Goal: Task Accomplishment & Management: Use online tool/utility

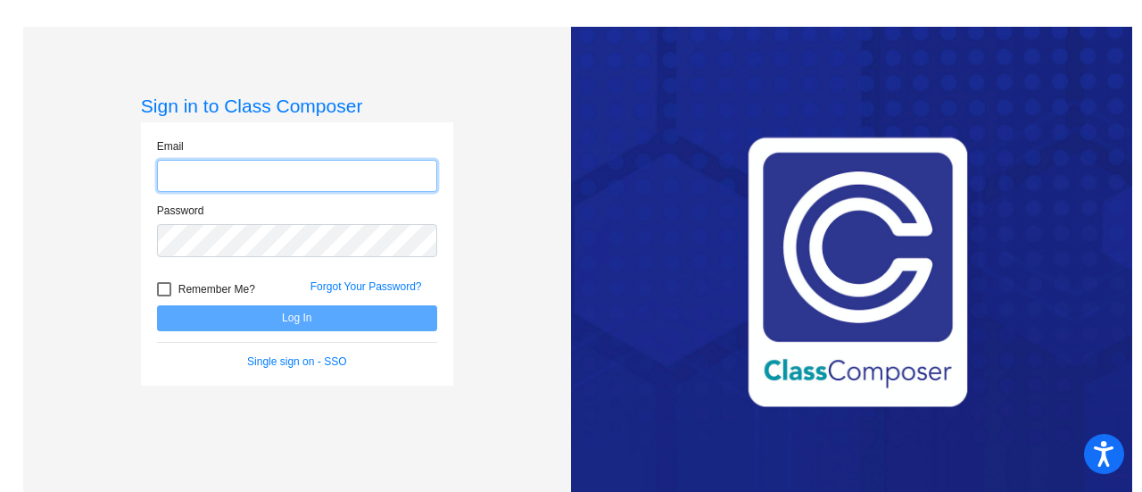
type input "[EMAIL_ADDRESS][DOMAIN_NAME]"
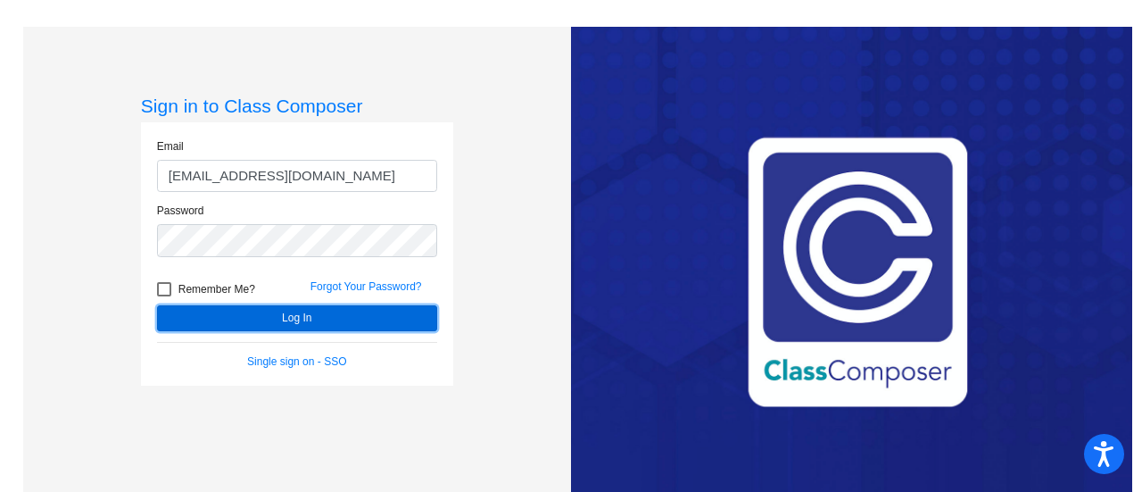
click at [271, 317] on button "Log In" at bounding box center [297, 318] width 280 height 26
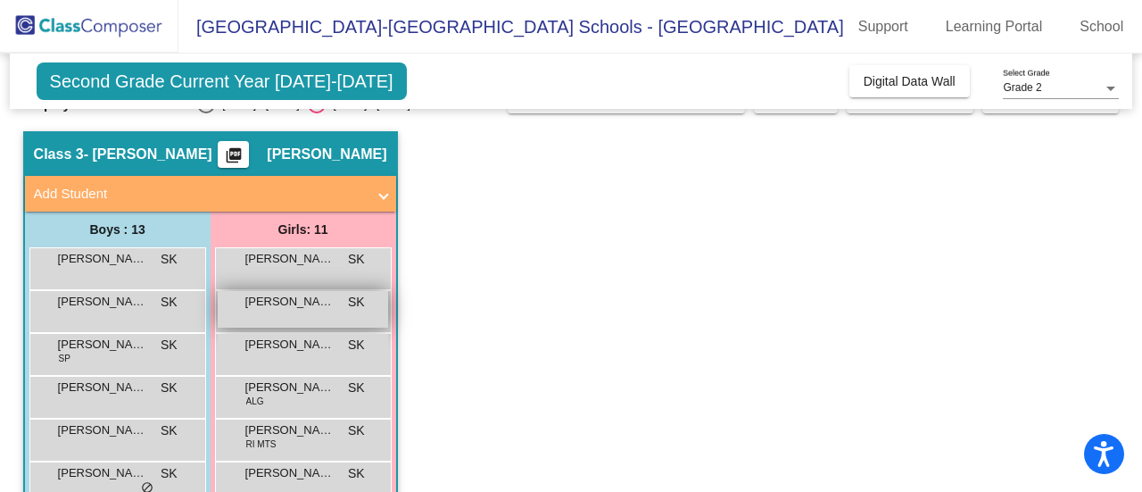
scroll to position [39, 0]
click at [321, 308] on span "[PERSON_NAME]" at bounding box center [289, 301] width 89 height 18
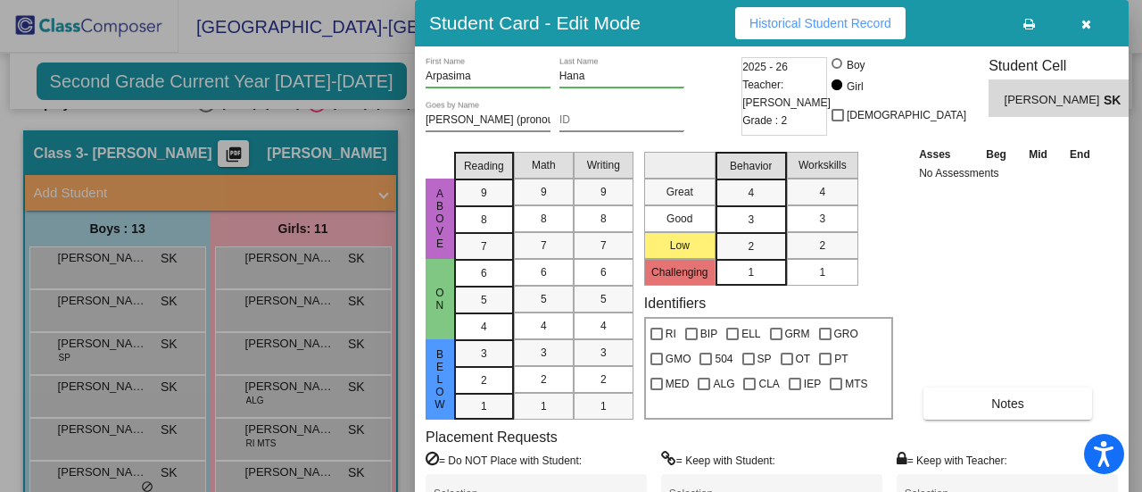
click at [362, 110] on div at bounding box center [571, 246] width 1142 height 492
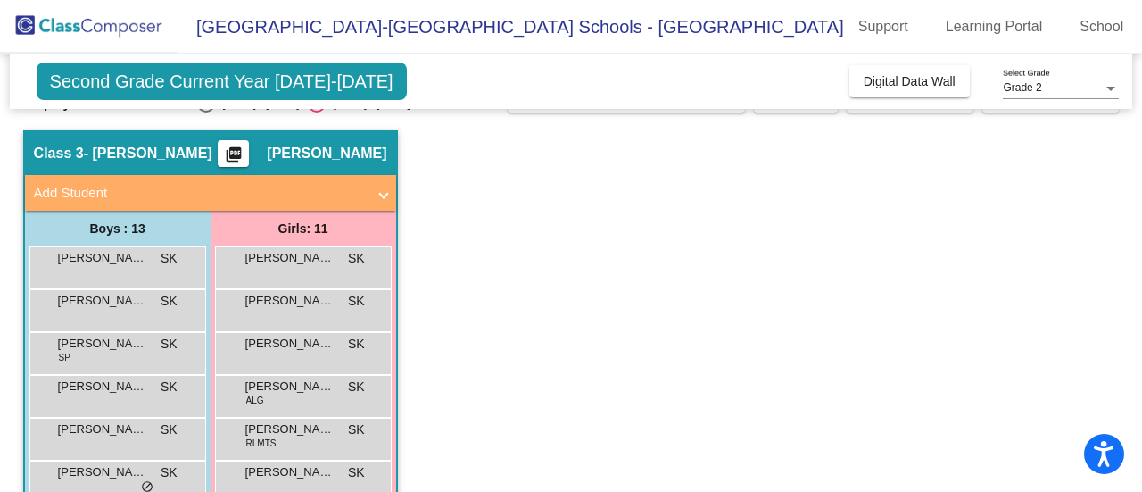
scroll to position [0, 0]
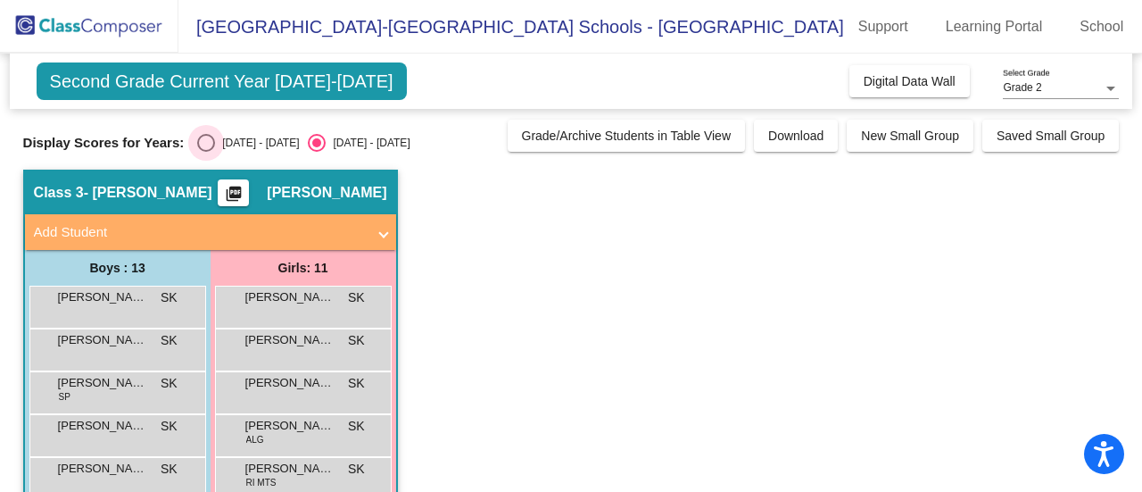
click at [262, 138] on div "[DATE] - [DATE]" at bounding box center [257, 143] width 84 height 16
click at [206, 152] on input "[DATE] - [DATE]" at bounding box center [205, 152] width 1 height 1
radio input "true"
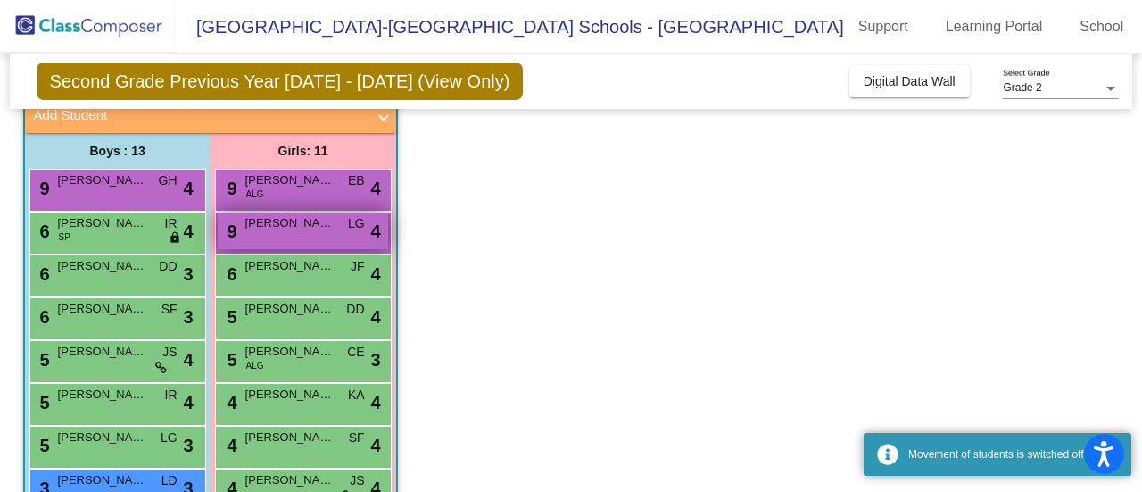
scroll to position [118, 0]
click at [310, 360] on div "5 [PERSON_NAME] ALG CE lock do_not_disturb_alt 3" at bounding box center [303, 358] width 170 height 37
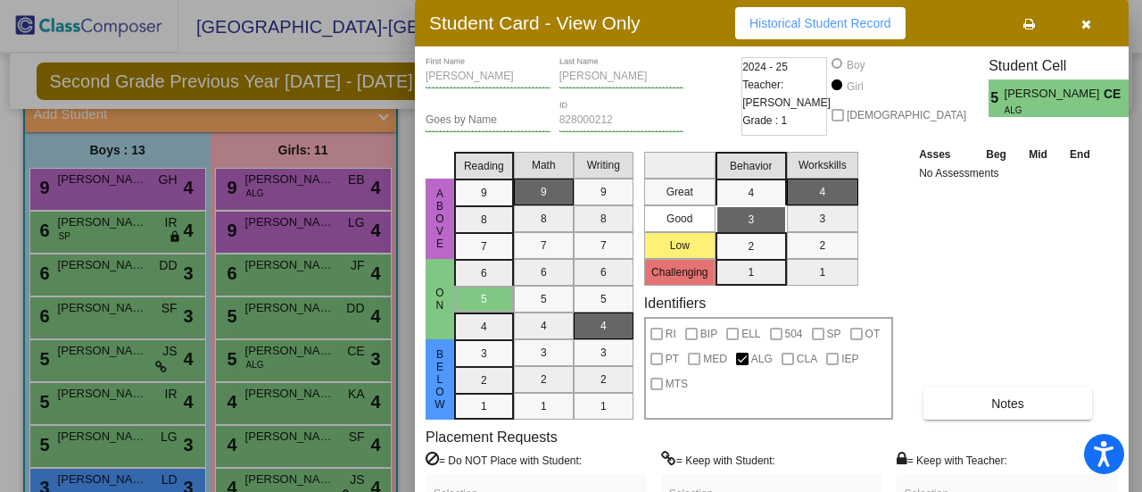
click at [327, 305] on div at bounding box center [571, 246] width 1142 height 492
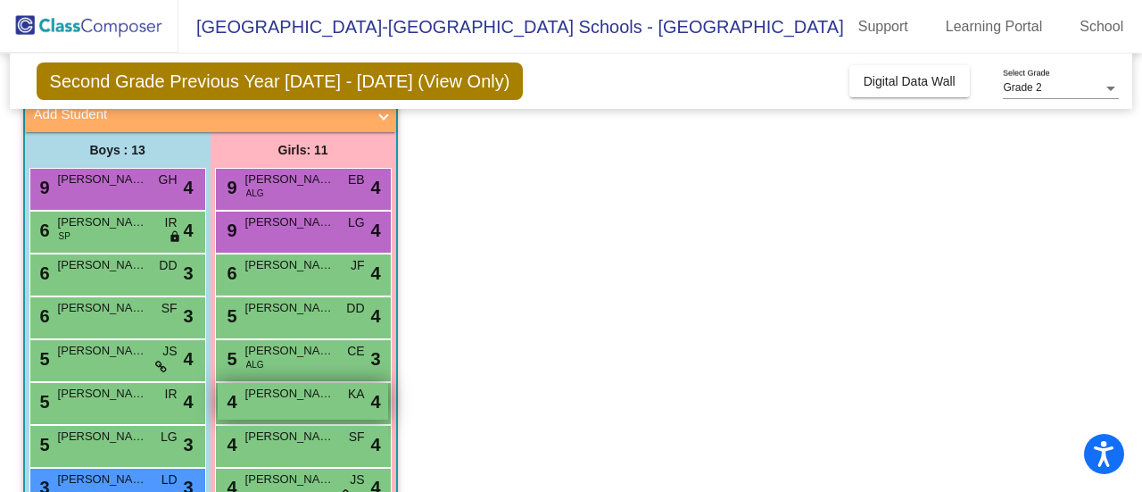
click at [316, 398] on span "[PERSON_NAME]" at bounding box center [289, 394] width 89 height 18
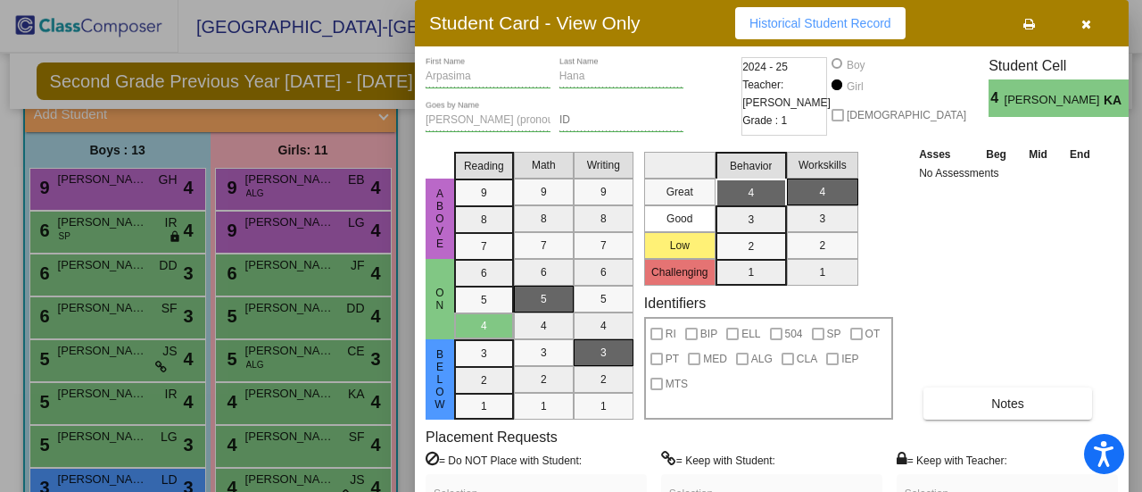
click at [244, 183] on div at bounding box center [571, 246] width 1142 height 492
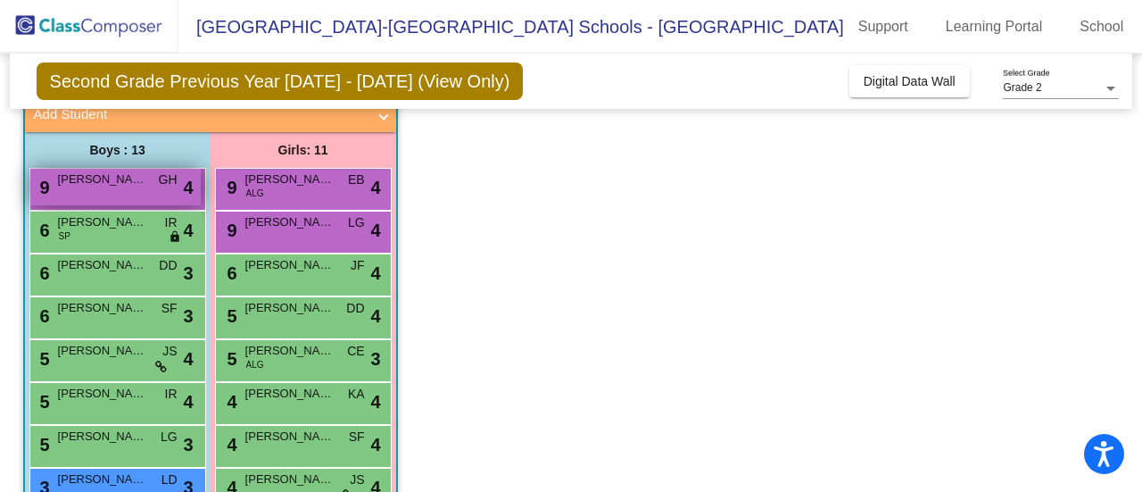
click at [122, 188] on div "9 [PERSON_NAME] GH lock do_not_disturb_alt 4" at bounding box center [115, 187] width 170 height 37
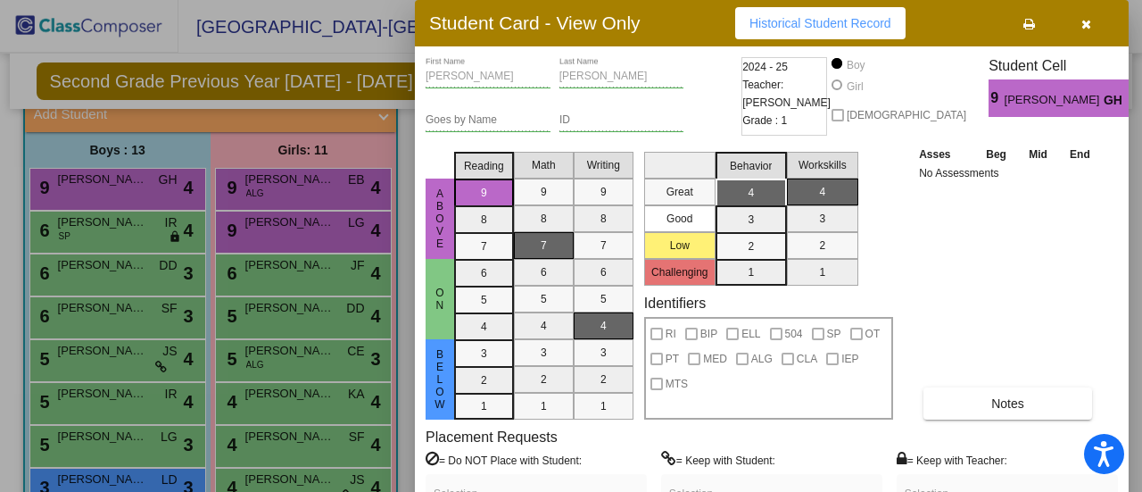
drag, startPoint x: 125, startPoint y: 192, endPoint x: 54, endPoint y: 149, distance: 83.2
click at [54, 149] on div at bounding box center [571, 246] width 1142 height 492
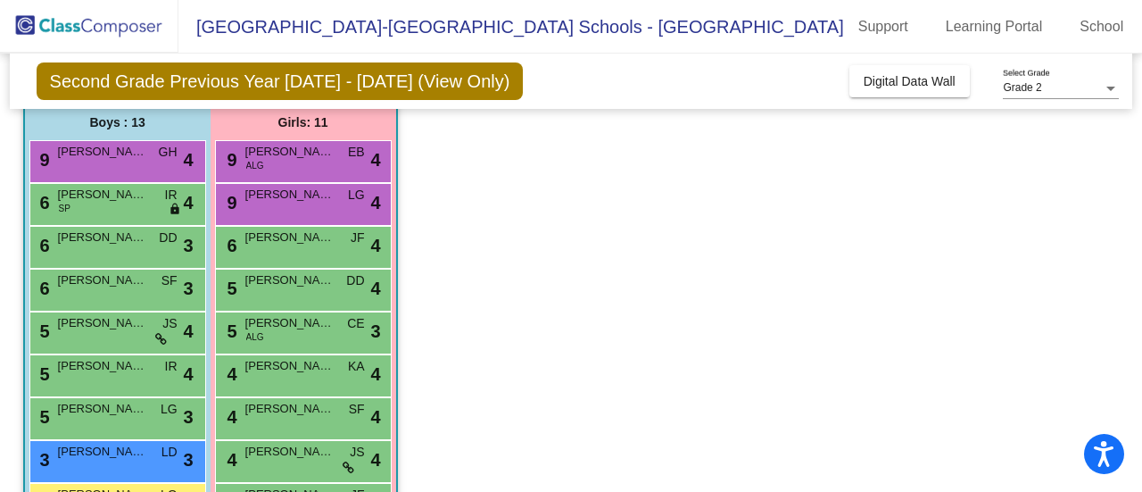
scroll to position [146, 0]
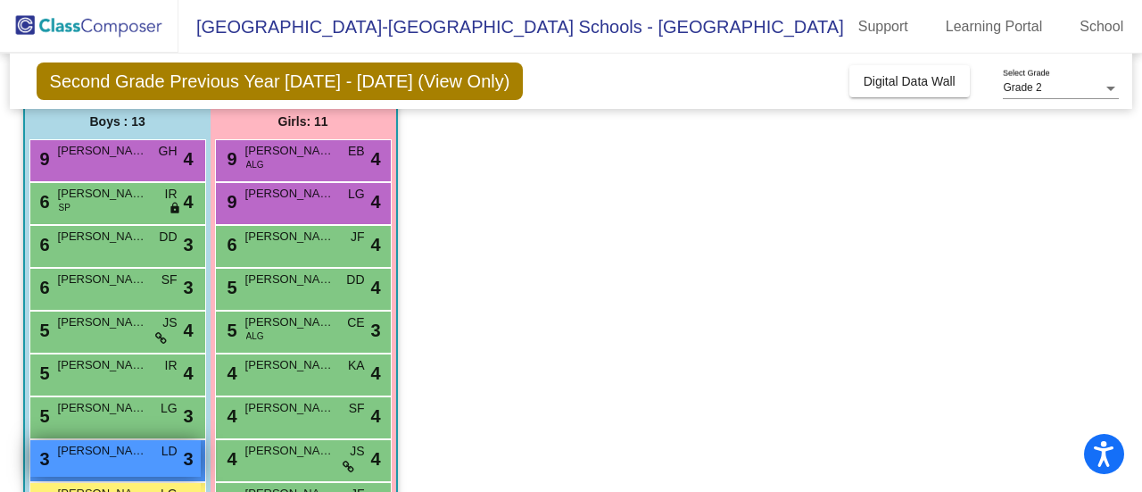
click at [136, 451] on span "[PERSON_NAME]" at bounding box center [102, 451] width 89 height 18
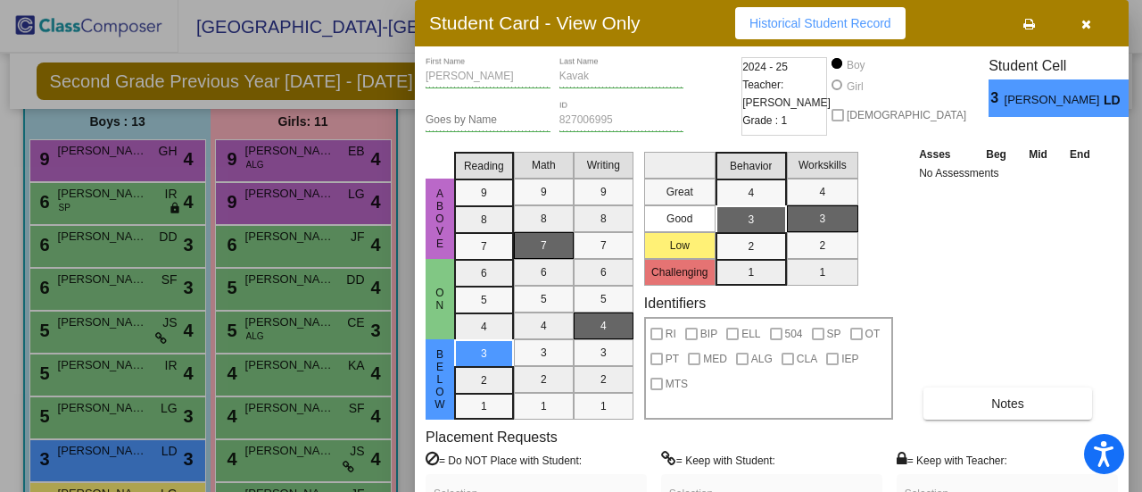
drag, startPoint x: 136, startPoint y: 451, endPoint x: 73, endPoint y: 101, distance: 356.2
click at [73, 101] on div at bounding box center [571, 246] width 1142 height 492
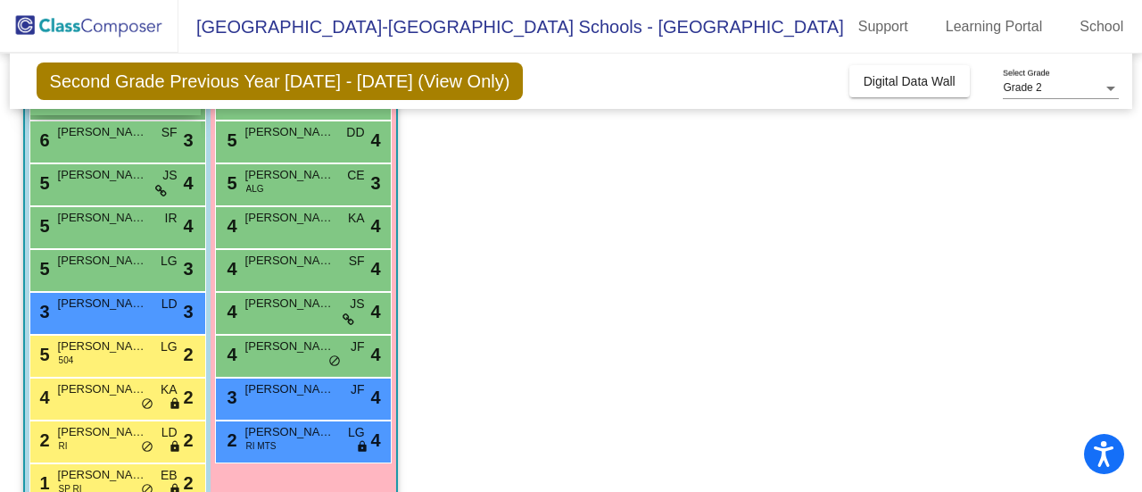
scroll to position [296, 0]
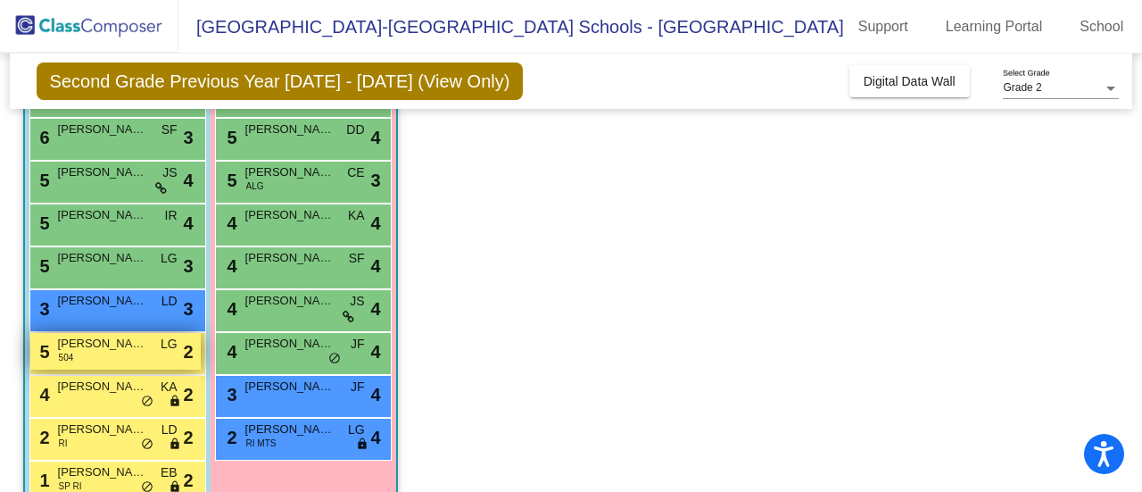
click at [134, 347] on span "[PERSON_NAME]" at bounding box center [102, 344] width 89 height 18
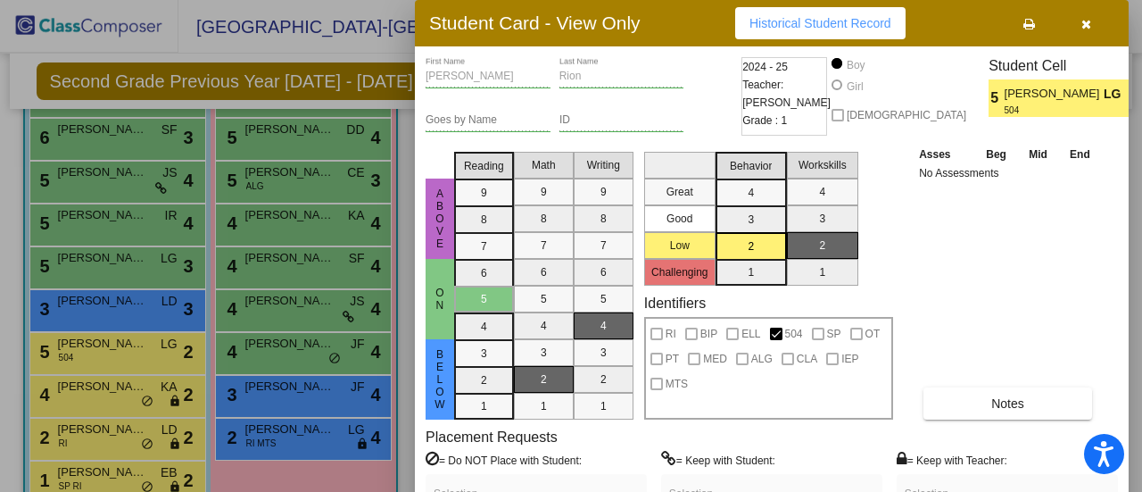
click at [6, 100] on div at bounding box center [571, 246] width 1142 height 492
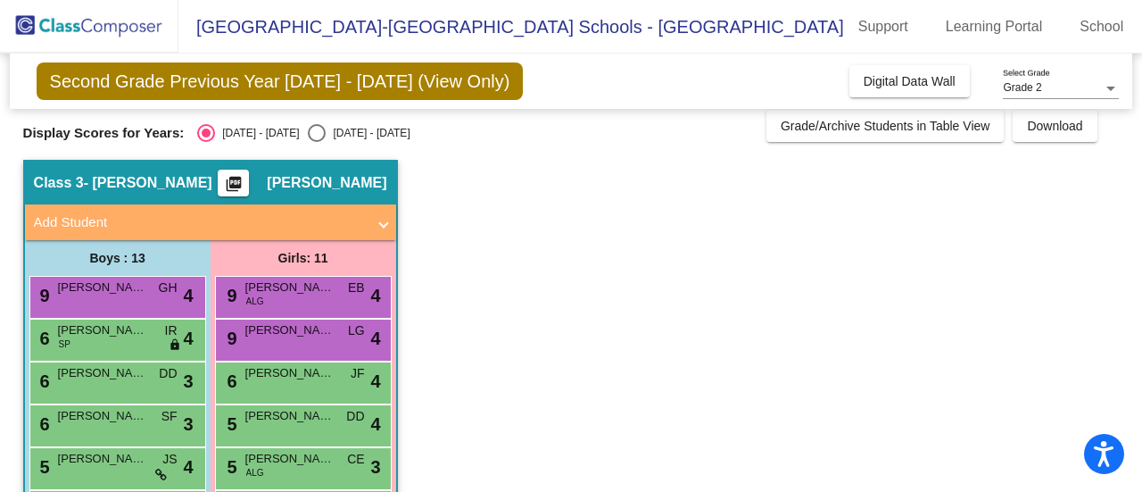
scroll to position [0, 0]
